Goal: Information Seeking & Learning: Learn about a topic

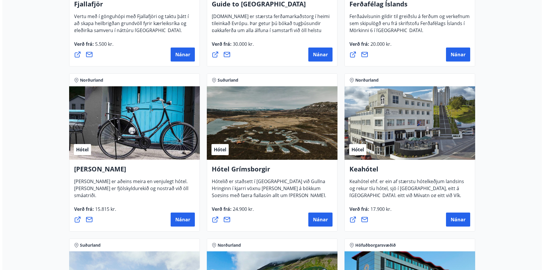
scroll to position [248, 0]
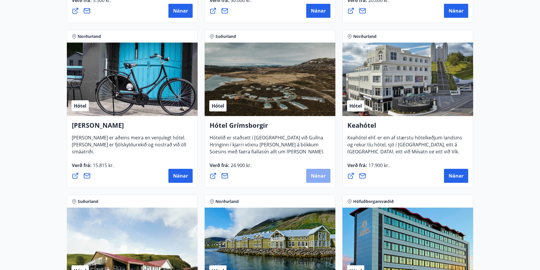
click at [317, 175] on span "Nánar" at bounding box center [318, 176] width 15 height 6
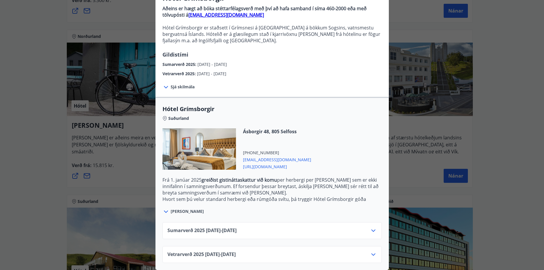
scroll to position [63, 0]
click at [164, 208] on icon at bounding box center [165, 211] width 7 height 7
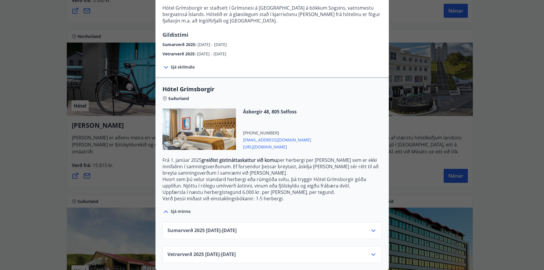
scroll to position [83, 0]
click at [371, 251] on icon at bounding box center [373, 254] width 7 height 7
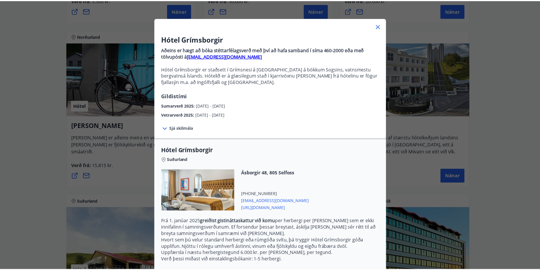
scroll to position [2, 0]
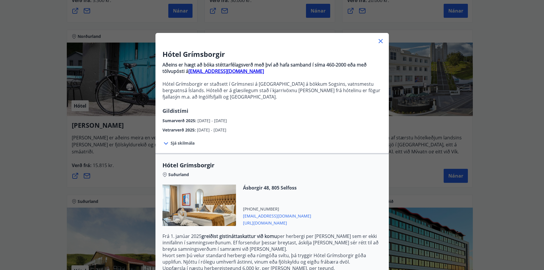
click at [377, 39] on icon at bounding box center [380, 41] width 7 height 7
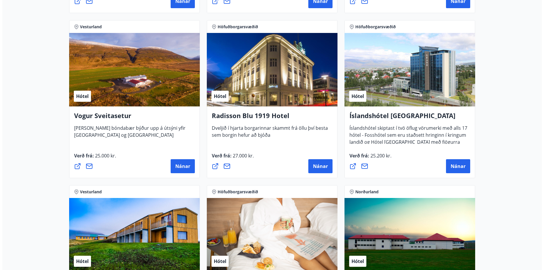
scroll to position [1081, 0]
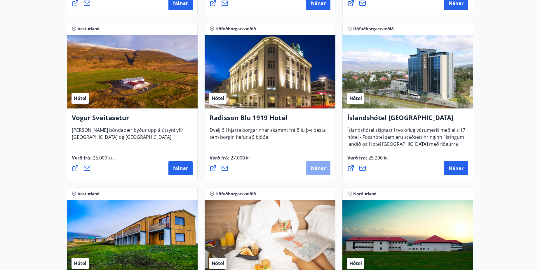
click at [314, 166] on span "Nánar" at bounding box center [318, 168] width 15 height 6
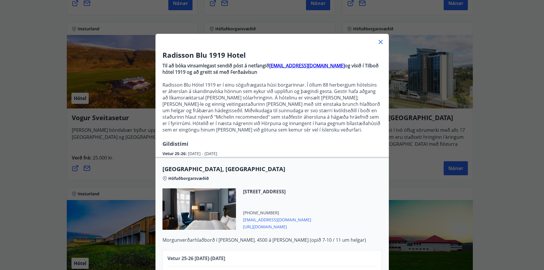
scroll to position [1, 0]
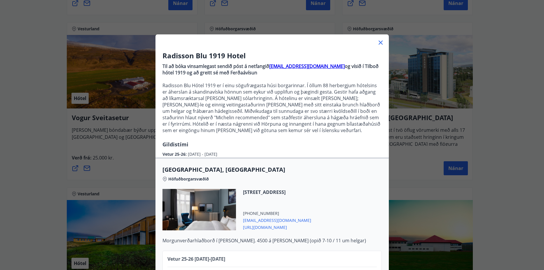
click at [379, 42] on icon at bounding box center [381, 43] width 4 height 4
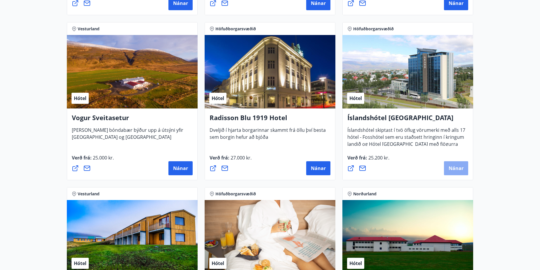
click at [456, 166] on span "Nánar" at bounding box center [455, 168] width 15 height 6
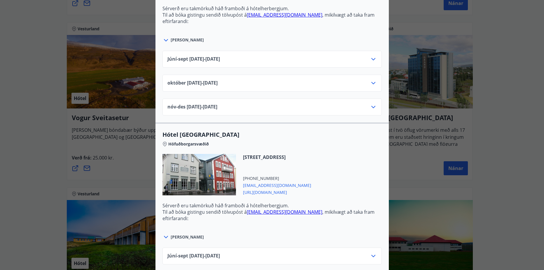
scroll to position [284, 0]
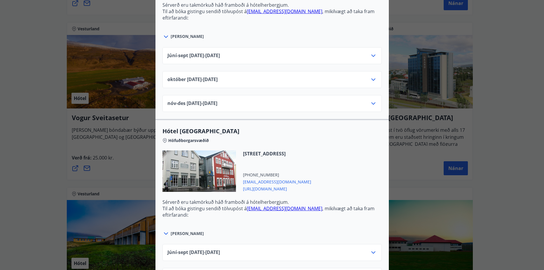
click at [370, 102] on icon at bounding box center [373, 103] width 7 height 7
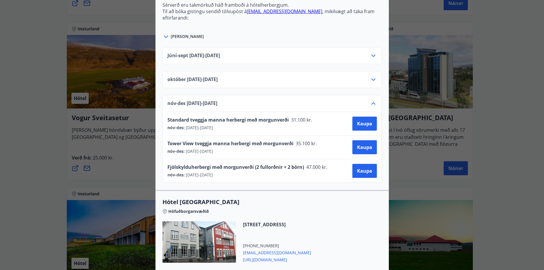
click at [511, 38] on div "Íslandshótel Reykjavík Ekki er hægt að nýta Ferðaávísun fyrir bókanir sem eru g…" at bounding box center [272, 135] width 544 height 270
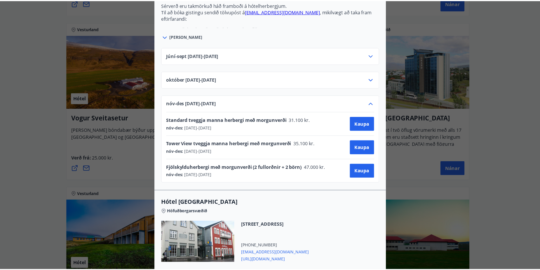
scroll to position [0, 0]
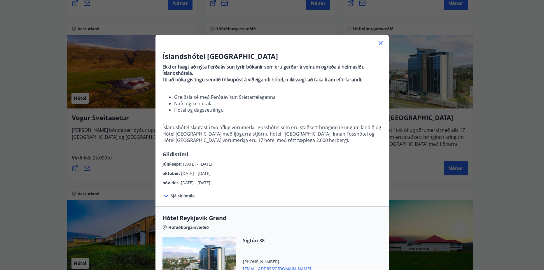
click at [377, 43] on icon at bounding box center [380, 43] width 7 height 7
